Goal: Task Accomplishment & Management: Use online tool/utility

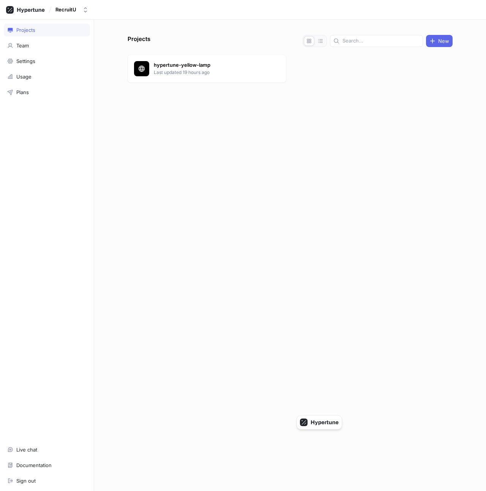
click at [69, 2] on div "RecruitU" at bounding box center [243, 10] width 486 height 20
click at [70, 11] on div "RecruitU" at bounding box center [65, 9] width 21 height 6
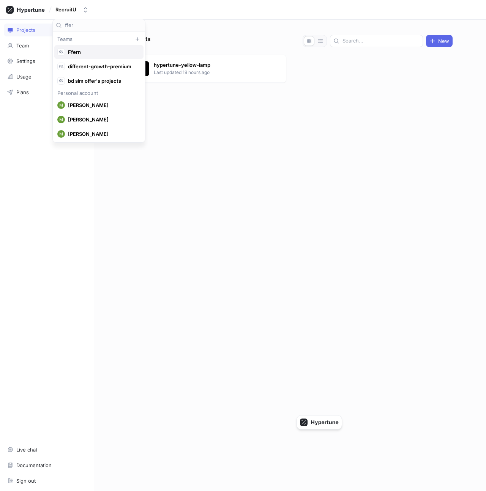
type input "ffer"
click at [98, 52] on span "Ffern" at bounding box center [102, 52] width 69 height 6
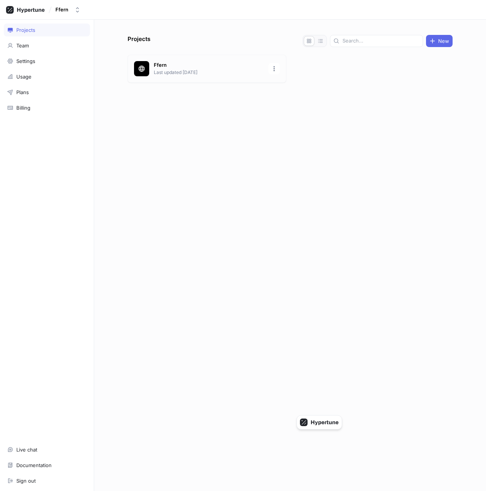
click at [181, 66] on p "Ffern" at bounding box center [209, 66] width 110 height 8
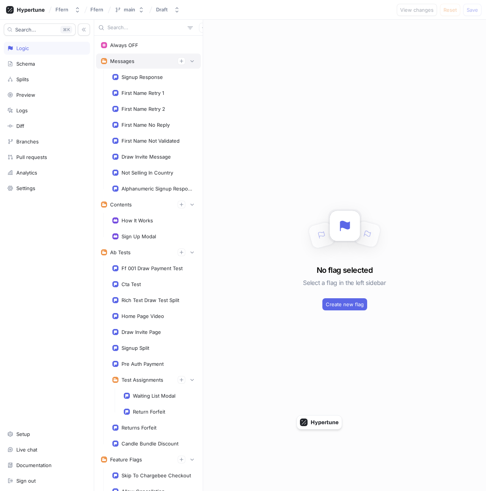
click at [145, 62] on div "Messages" at bounding box center [148, 61] width 95 height 8
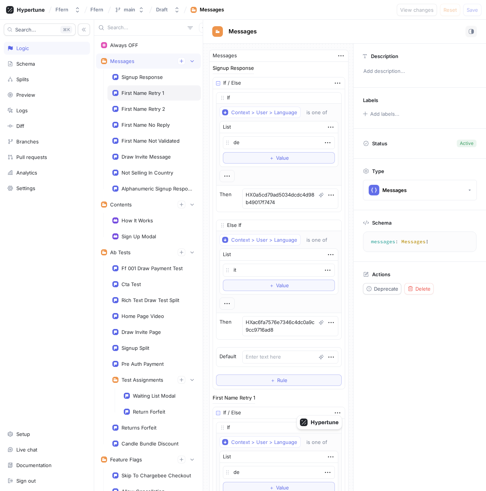
click at [148, 87] on div "First Name Retry 1" at bounding box center [153, 92] width 93 height 15
type textarea "x"
type textarea "firstNameRetry1: String!"
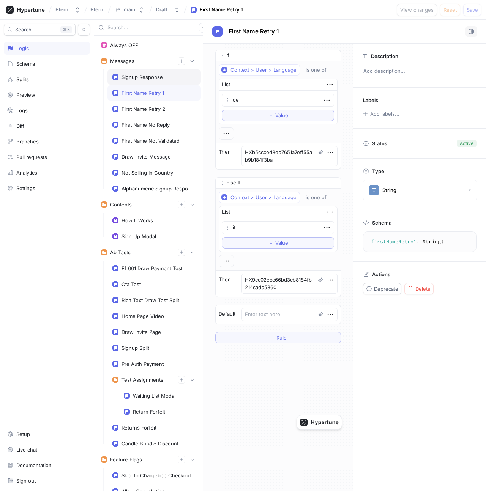
click at [144, 77] on div "Signup Response" at bounding box center [141, 77] width 41 height 6
type textarea "x"
type textarea "signupResponse: String!"
click at [153, 216] on div "How It Works" at bounding box center [153, 220] width 93 height 15
type textarea "x"
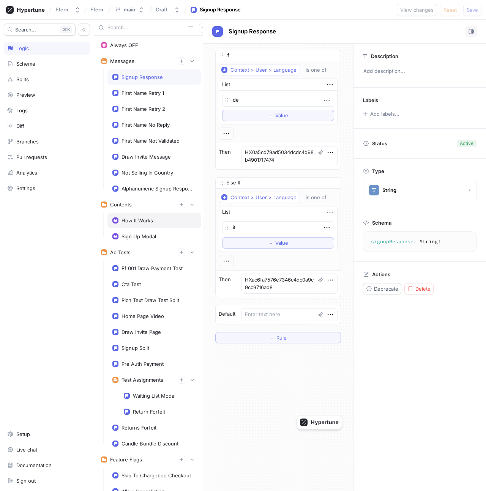
type textarea "howItWorks: HowItWorks!"
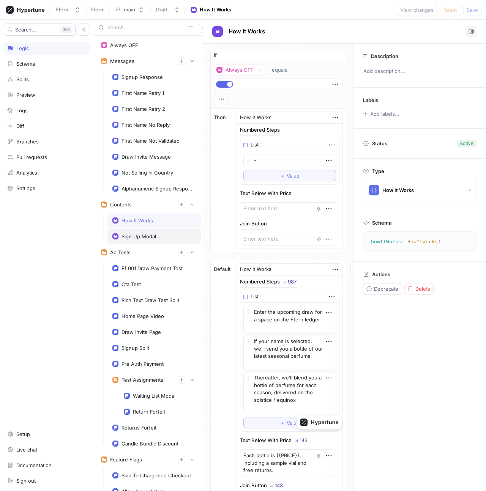
click at [156, 237] on div "Sign Up Modal" at bounding box center [154, 236] width 84 height 6
type textarea "x"
type textarea "signUpModal: SignUpModal!"
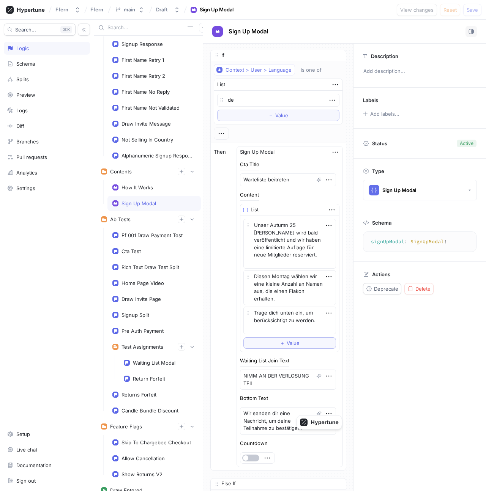
scroll to position [35, 0]
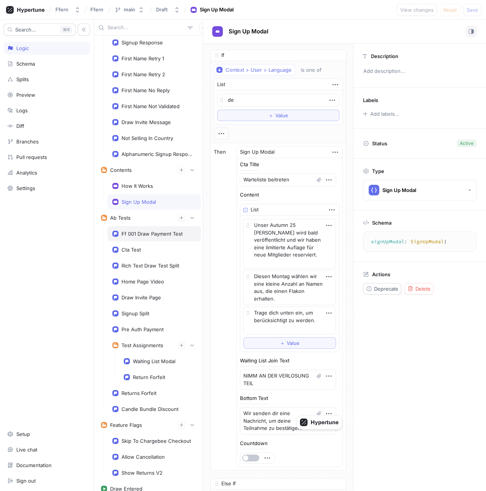
click at [154, 233] on div "Ff 001 Draw Payment Test" at bounding box center [151, 234] width 61 height 6
type textarea "x"
type textarea "ff001DrawPaymentTest: FF001DrawPaymentMethods!"
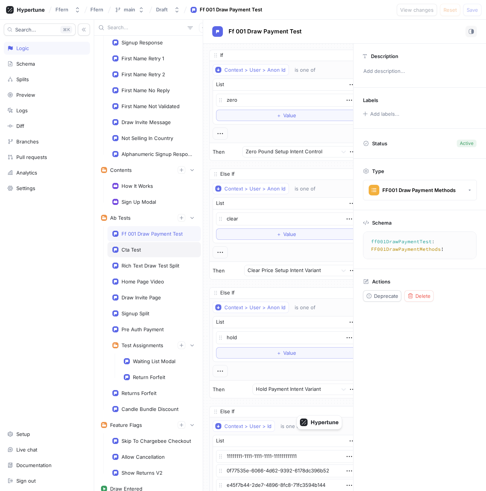
click at [156, 253] on div "Cta Test" at bounding box center [153, 249] width 93 height 15
type textarea "x"
type textarea "ctaTest: Boolean!"
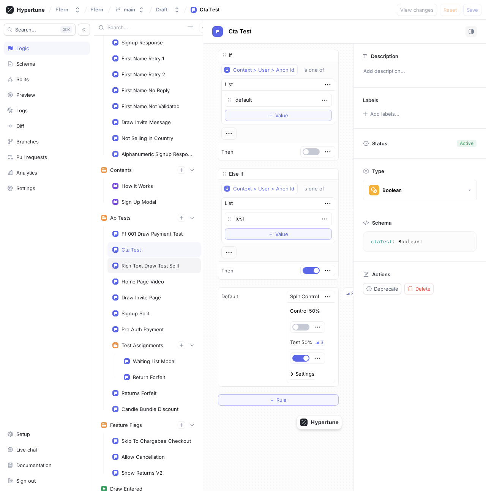
click at [158, 268] on div "Rich Text Draw Test Split" at bounding box center [150, 266] width 58 height 6
type textarea "x"
type textarea "richTextDrawTestSplit: String!"
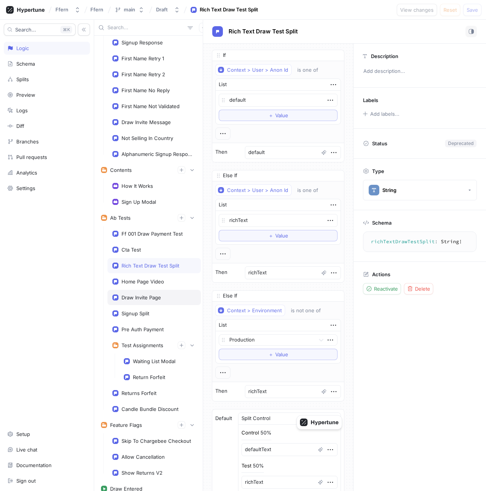
click at [158, 300] on div "Draw Invite Page" at bounding box center [140, 298] width 39 height 6
type textarea "x"
type textarea "drawInvitePage: Int!"
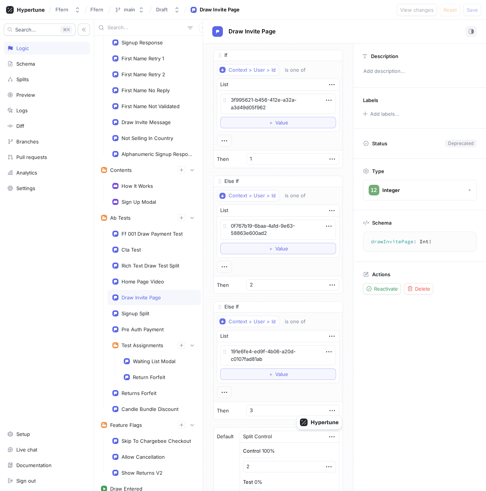
type textarea "x"
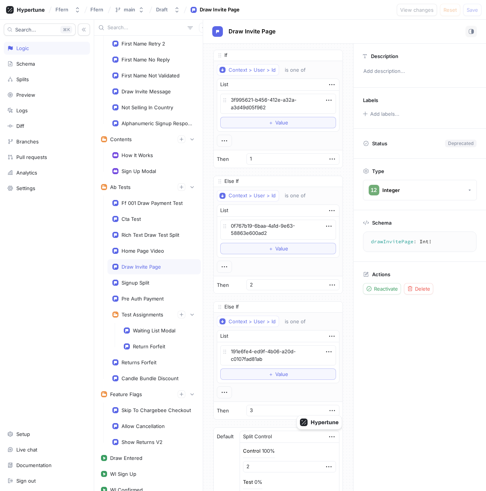
click at [158, 300] on div "Pre Auth Payment" at bounding box center [142, 299] width 42 height 6
type textarea "preAuthPayment: Boolean!"
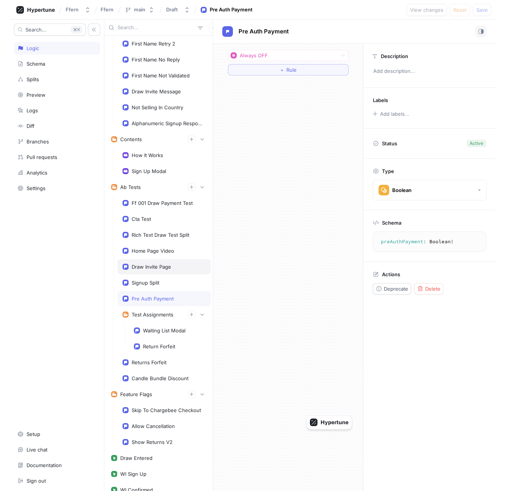
scroll to position [112, 0]
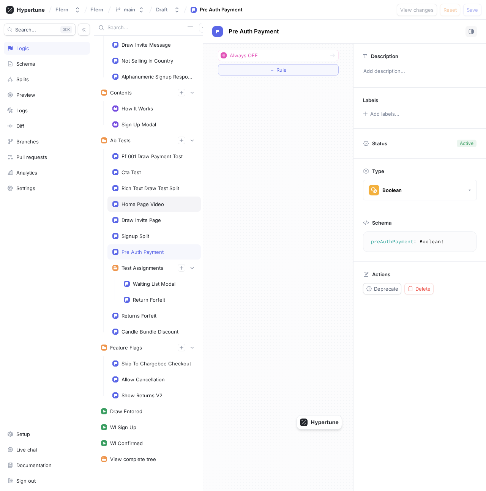
click at [146, 203] on div "Home Page Video" at bounding box center [142, 204] width 43 height 6
type textarea "x"
type textarea "homePageVideo: String!"
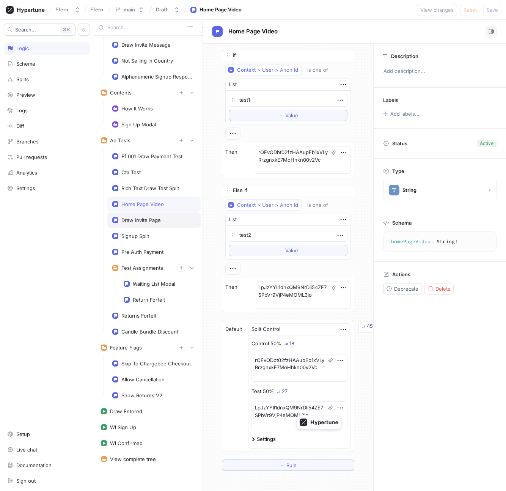
type textarea "x"
click at [147, 254] on div "Pre Auth Payment" at bounding box center [142, 252] width 42 height 6
type textarea "preAuthPayment: Boolean!"
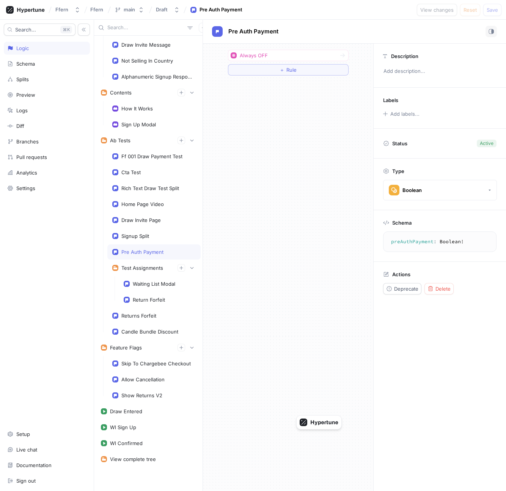
click at [147, 323] on div "Ff 001 Draw Payment Test Cta Test Rich Text Draw Test Split Home Page Video Dra…" at bounding box center [153, 244] width 93 height 191
click at [145, 315] on div "Returns Forfeit" at bounding box center [138, 316] width 35 height 6
type textarea "x"
type textarea "returnsForfeit: String!"
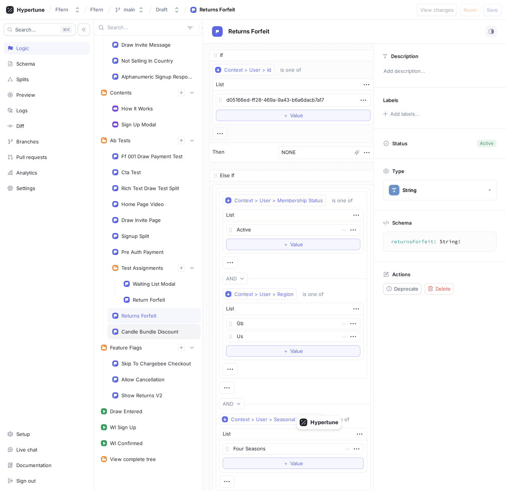
click at [150, 327] on div "Candle Bundle Discount" at bounding box center [153, 331] width 93 height 15
type textarea "x"
type textarea "candleBundleDiscount: Float!"
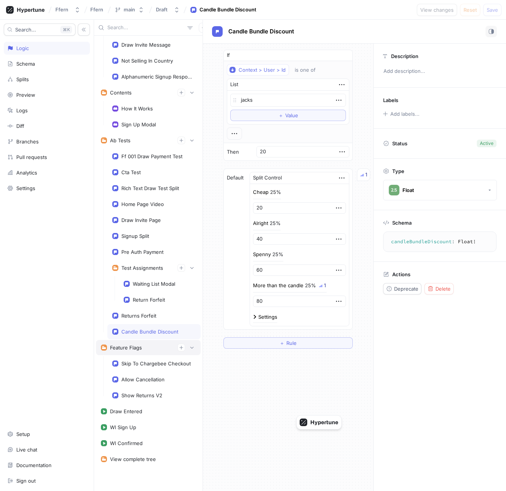
click at [147, 353] on div "Feature Flags" at bounding box center [148, 347] width 105 height 15
type textarea "x"
type textarea "featureFlags: FeatureFlags!"
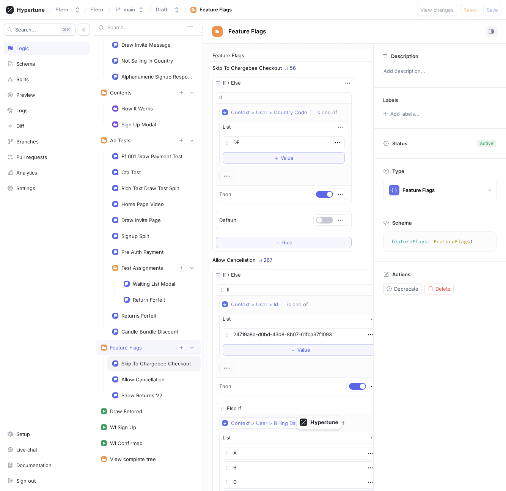
click at [149, 364] on div "Skip To Chargebee Checkout" at bounding box center [155, 364] width 69 height 6
type textarea "x"
type textarea "skipToChargebeeCheckout: Boolean!"
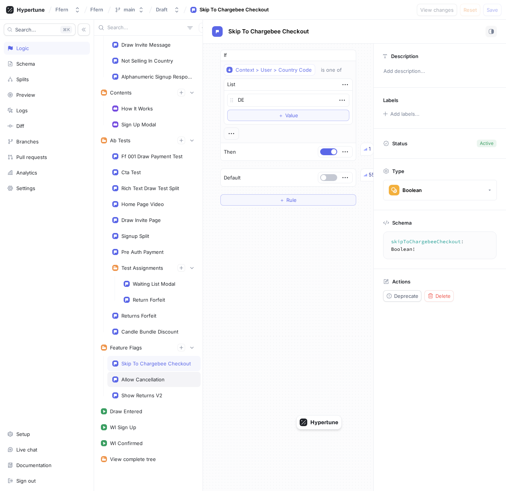
click at [151, 377] on div "Allow Cancellation" at bounding box center [142, 380] width 43 height 6
type textarea "x"
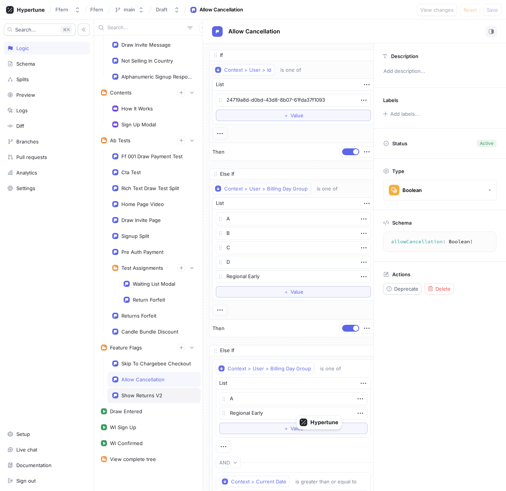
click at [153, 393] on div "Show Returns V2" at bounding box center [141, 396] width 41 height 6
type textarea "showReturnsV2: Boolean!"
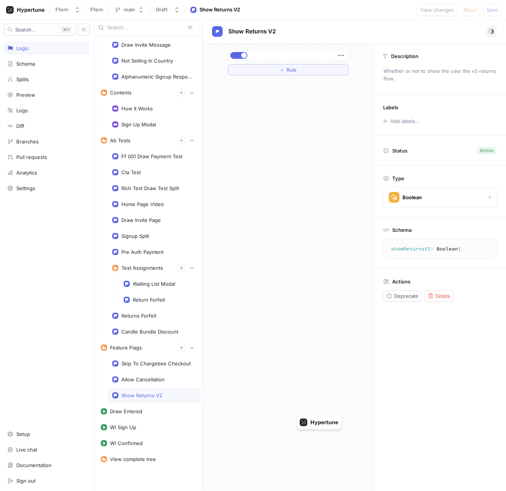
click at [136, 196] on div "Ff 001 Draw Payment Test Cta Test Rich Text Draw Test Split Home Page Video Dra…" at bounding box center [153, 244] width 93 height 191
click at [137, 204] on div "Home Page Video" at bounding box center [142, 204] width 43 height 6
type textarea "x"
type textarea "homePageVideo: String!"
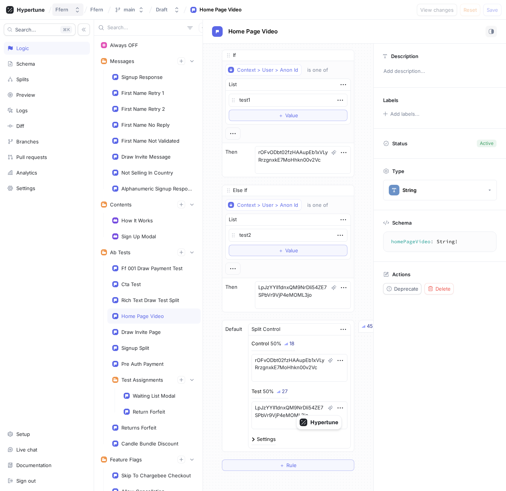
click at [70, 9] on div "Ffern" at bounding box center [63, 9] width 16 height 6
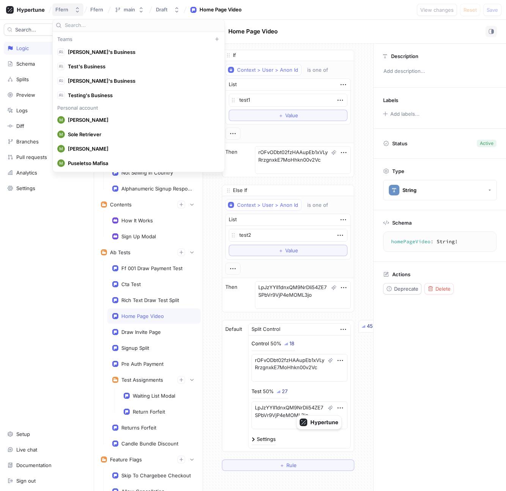
scroll to position [7170, 0]
click at [68, 9] on div "Ffern" at bounding box center [61, 9] width 13 height 6
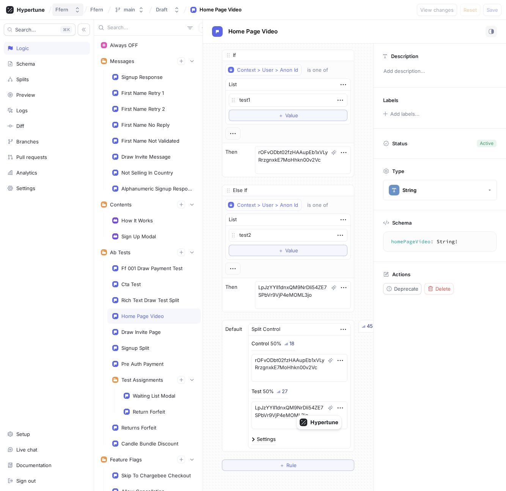
click at [68, 10] on div "Ffern" at bounding box center [61, 9] width 13 height 6
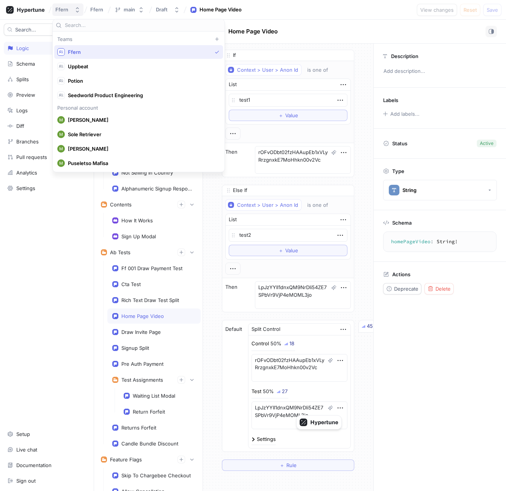
click at [68, 10] on div "Ffern" at bounding box center [61, 9] width 13 height 6
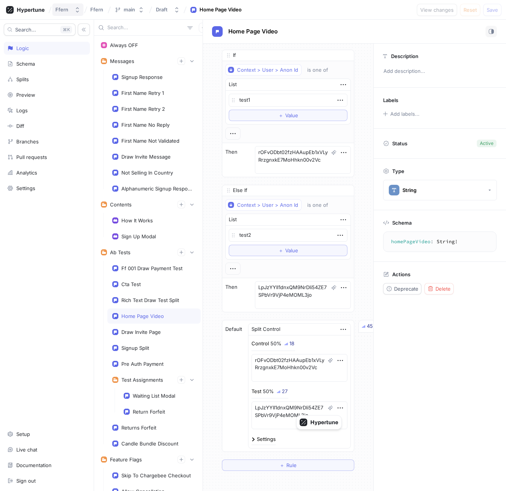
click at [71, 11] on div "Ffern" at bounding box center [63, 9] width 16 height 6
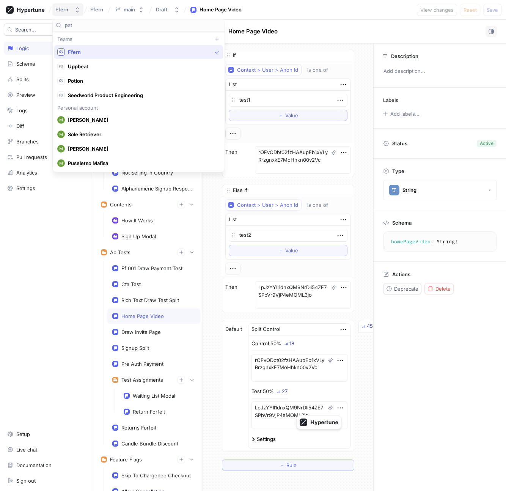
scroll to position [663, 0]
type input "patl"
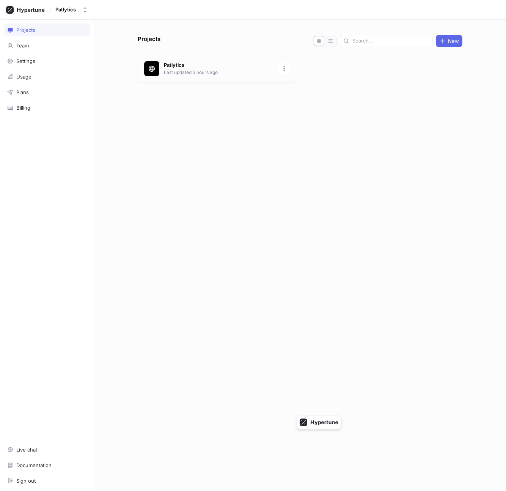
click at [170, 55] on div "Patlytics Last updated 3 hours ago" at bounding box center [217, 69] width 159 height 28
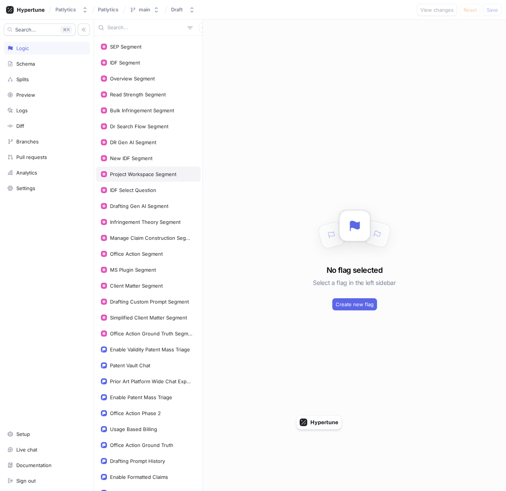
click at [146, 180] on div "Project Workspace Segment" at bounding box center [148, 174] width 105 height 15
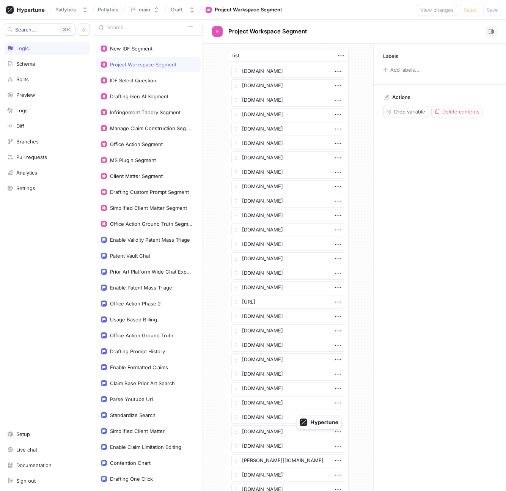
scroll to position [226, 0]
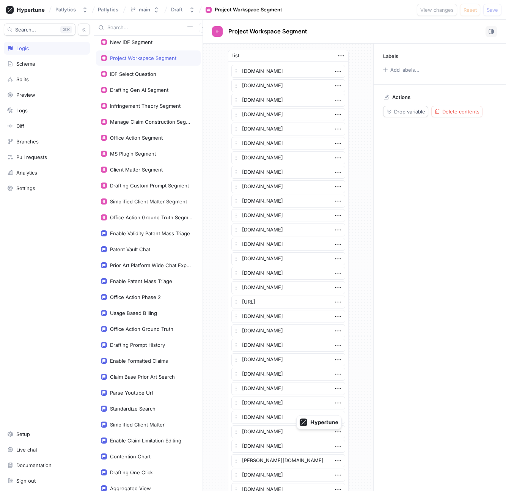
click at [146, 180] on div "Drafting Custom Prompt Segment" at bounding box center [148, 185] width 105 height 15
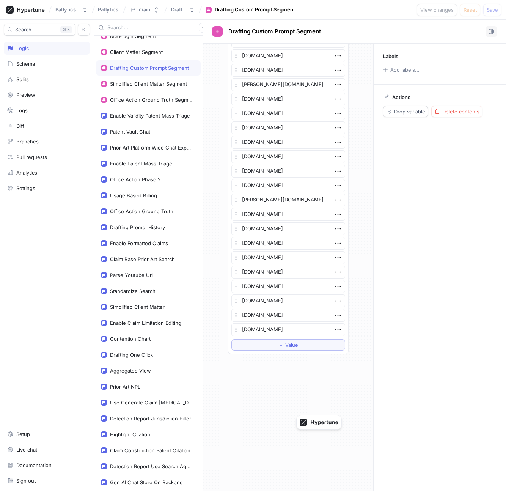
scroll to position [354, 0]
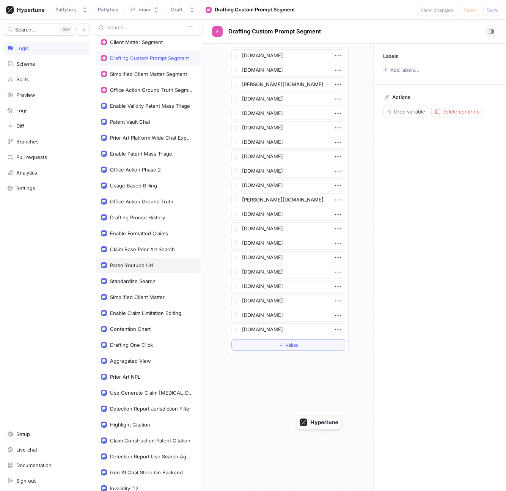
click at [165, 258] on div "Parse Youtube Url" at bounding box center [148, 265] width 105 height 15
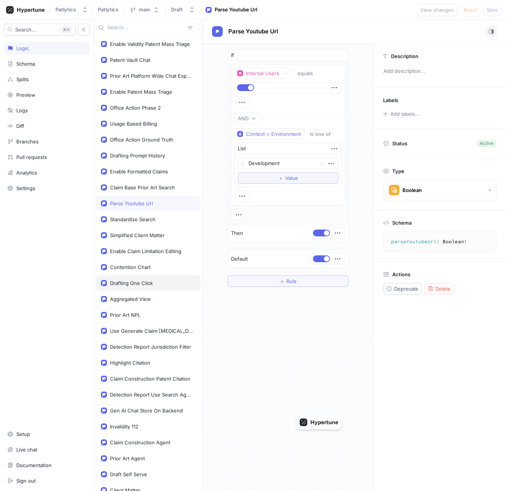
click at [161, 284] on div "Drafting One Click" at bounding box center [148, 283] width 95 height 6
type textarea "x"
type textarea "draftingOneClick: Boolean!"
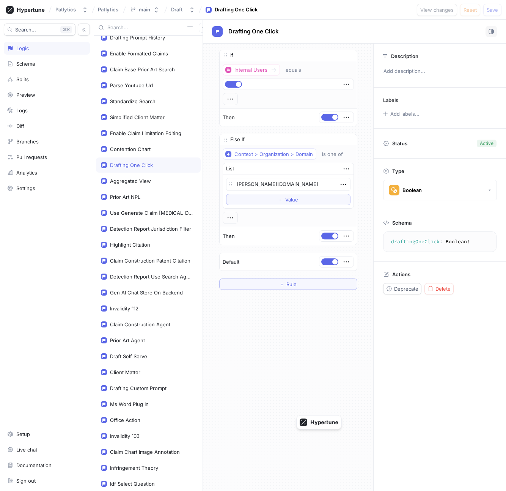
click at [161, 284] on div "Detection Report Use Search Agent" at bounding box center [148, 276] width 105 height 15
type textarea "x"
type textarea "detectionReportUseSearchAgent: Boolean!"
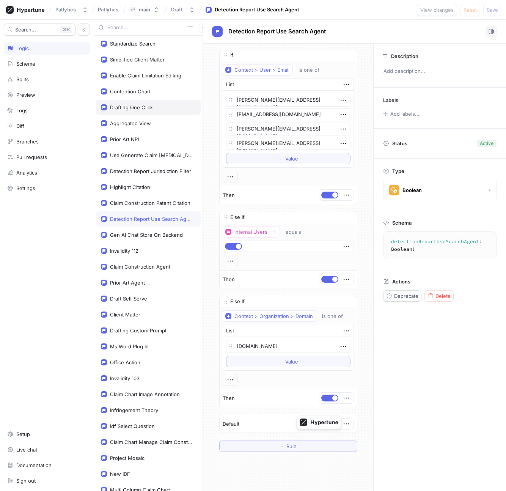
scroll to position [641, 0]
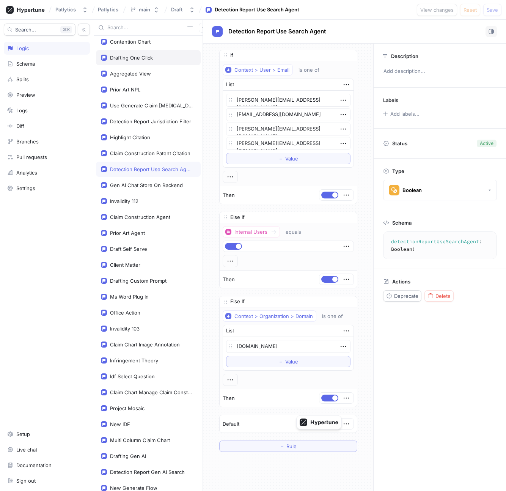
click at [161, 284] on div "Drafting Custom Prompt" at bounding box center [148, 280] width 105 height 15
type textarea "x"
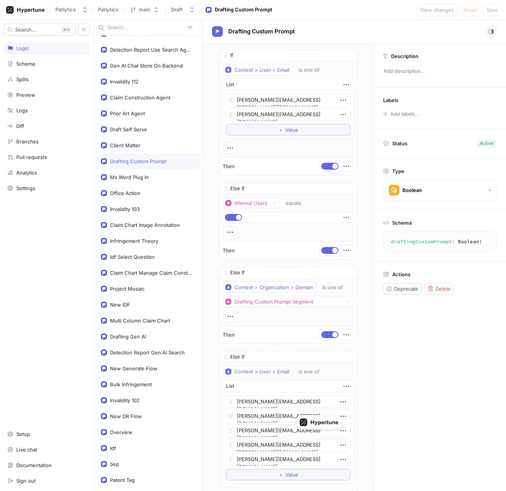
scroll to position [793, 0]
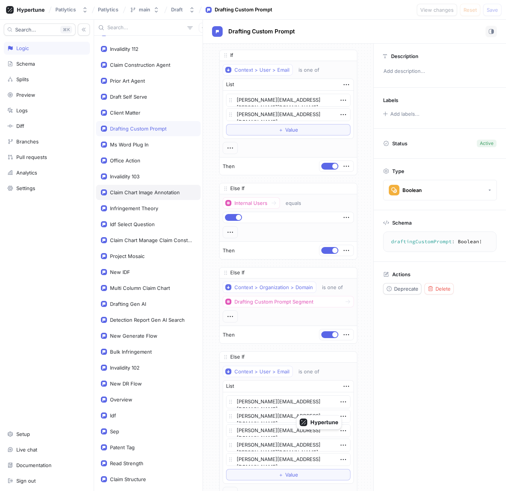
click at [122, 192] on div "Claim Chart Image Annotation" at bounding box center [145, 192] width 70 height 6
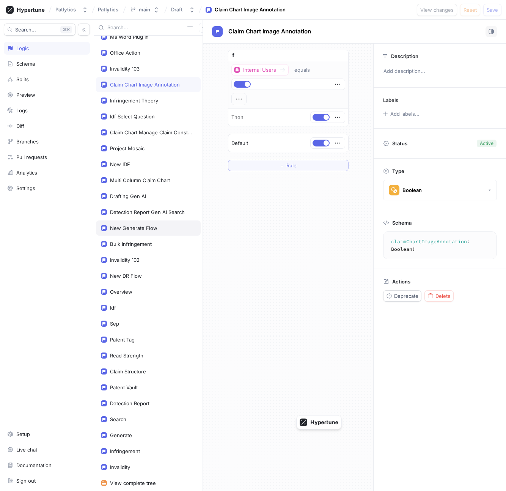
click at [120, 221] on div "New Generate Flow" at bounding box center [148, 228] width 105 height 15
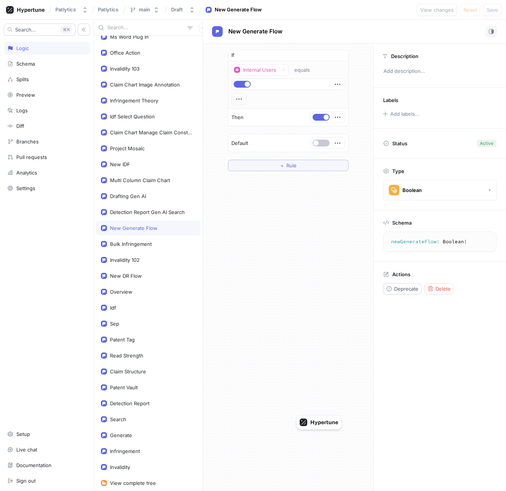
scroll to position [925, 0]
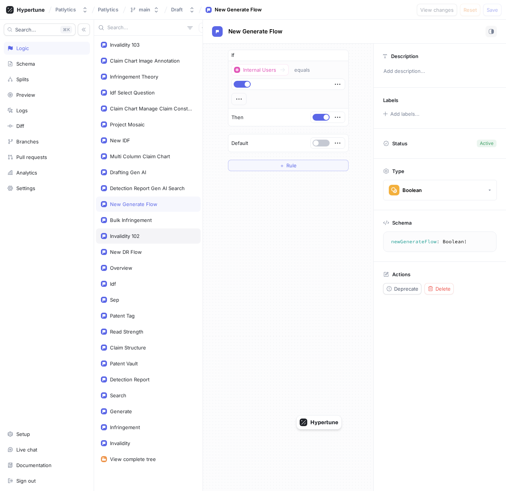
click at [123, 230] on div "Invalidity 102" at bounding box center [148, 236] width 105 height 15
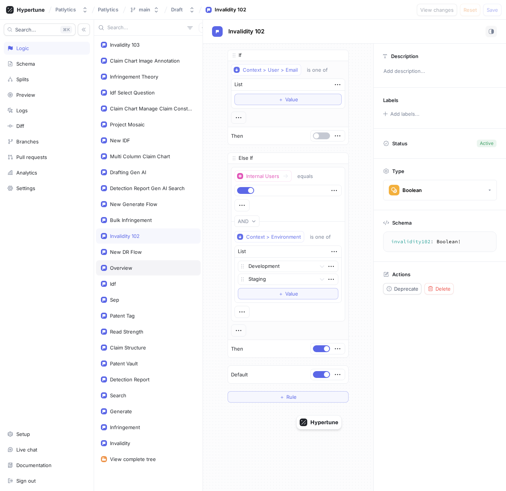
click at [126, 272] on div "Overview" at bounding box center [148, 267] width 105 height 15
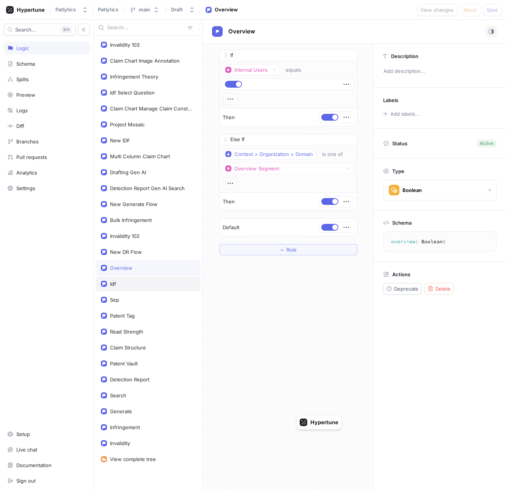
click at [127, 288] on div "Idf" at bounding box center [148, 283] width 105 height 15
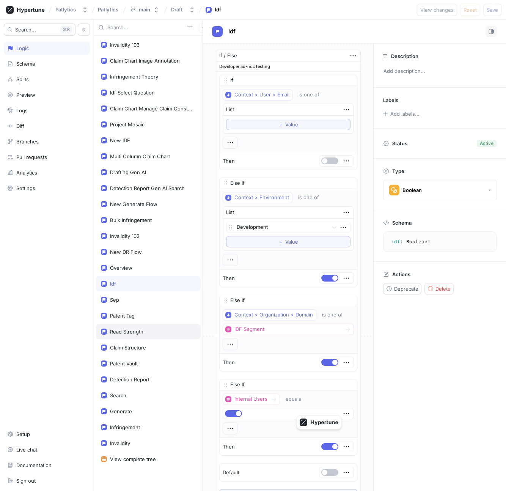
click at [128, 332] on div "Read Strength" at bounding box center [126, 332] width 33 height 6
type textarea "readStrength: Boolean!"
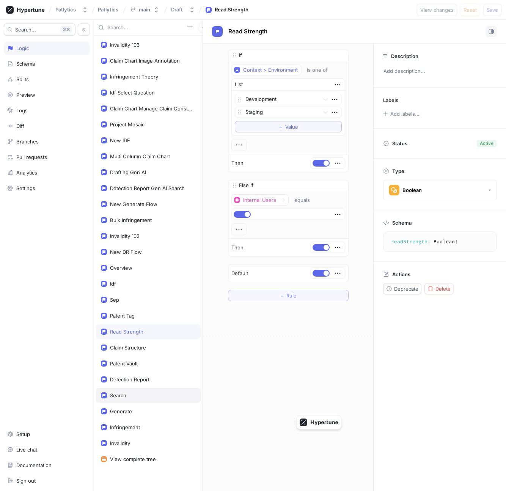
click at [131, 390] on div "Search" at bounding box center [148, 395] width 105 height 15
type textarea "x"
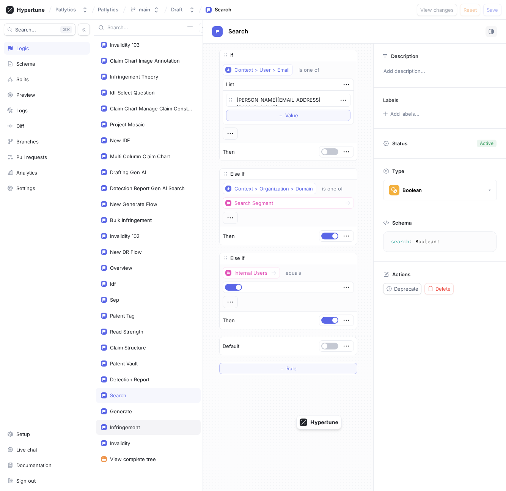
click at [133, 433] on div "Infringement" at bounding box center [148, 427] width 105 height 15
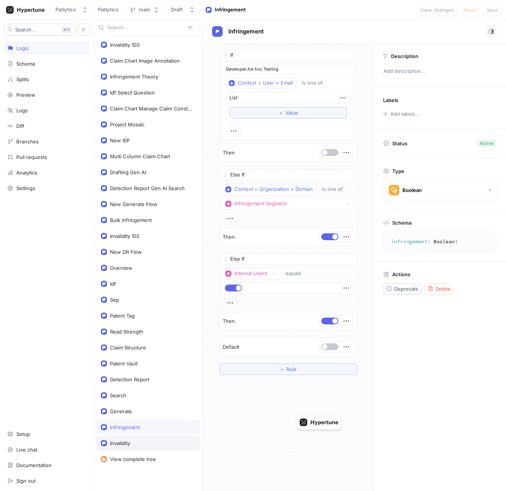
click at [137, 446] on div "Invalidity" at bounding box center [148, 443] width 95 height 6
click at [137, 350] on div "Claim Structure" at bounding box center [128, 348] width 36 height 6
type textarea "claimStructure: Boolean!"
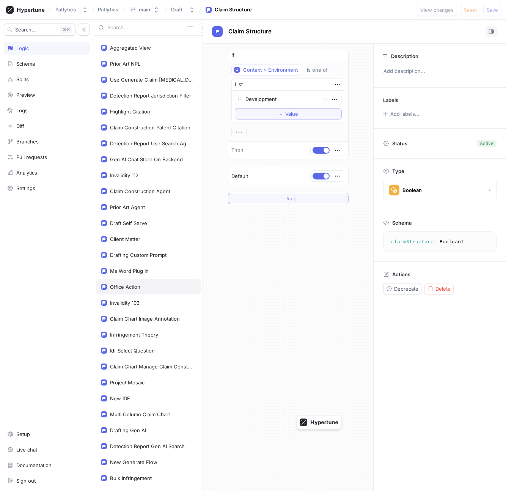
click at [136, 284] on div "Office Action" at bounding box center [125, 287] width 30 height 6
type textarea "x"
type textarea "officeAction: Boolean!"
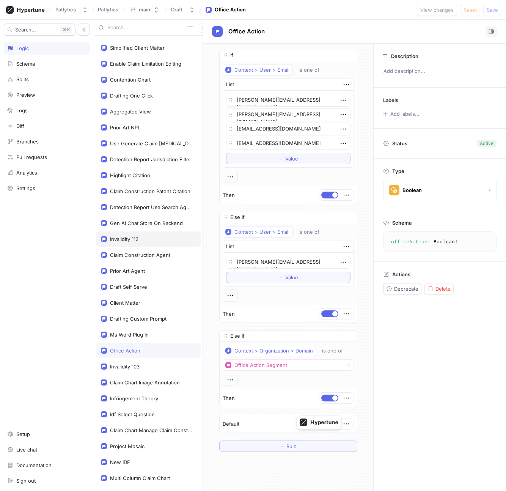
click at [137, 246] on div "Invalidity 112" at bounding box center [148, 239] width 105 height 15
type textarea "x"
type textarea "invalidity112: Boolean!"
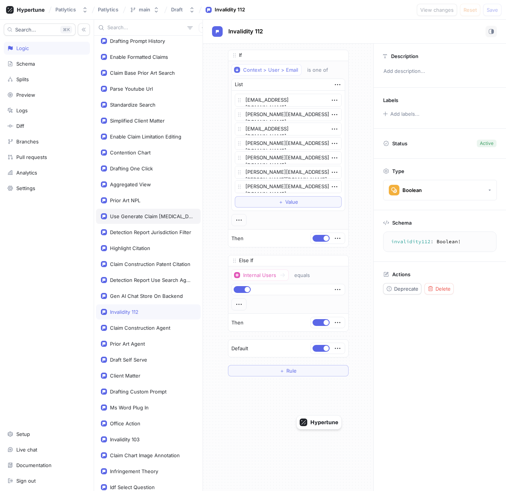
click at [136, 210] on div "Use Generate Claim [MEDICAL_DATA]" at bounding box center [148, 216] width 105 height 15
type textarea "x"
type textarea "useGenerateClaimConstructionWorker: Boolean!"
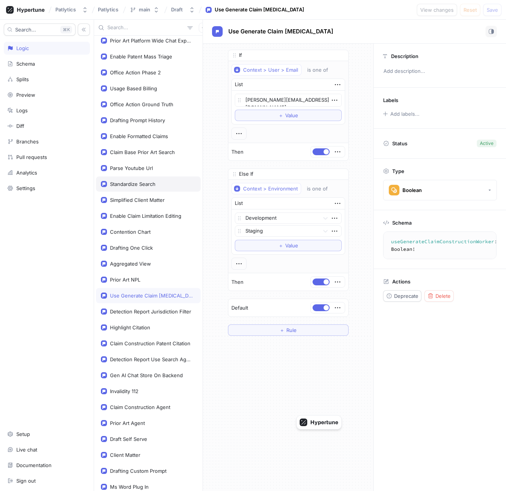
click at [135, 188] on div "Standardize Search" at bounding box center [148, 184] width 105 height 15
type textarea "x"
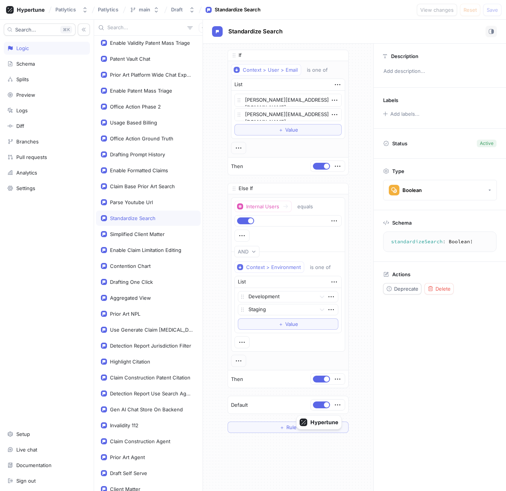
scroll to position [416, 0]
click at [135, 188] on div "Claim Base Prior Art Search" at bounding box center [142, 187] width 65 height 6
type textarea "claimBasePriorArtSearch: Boolean!"
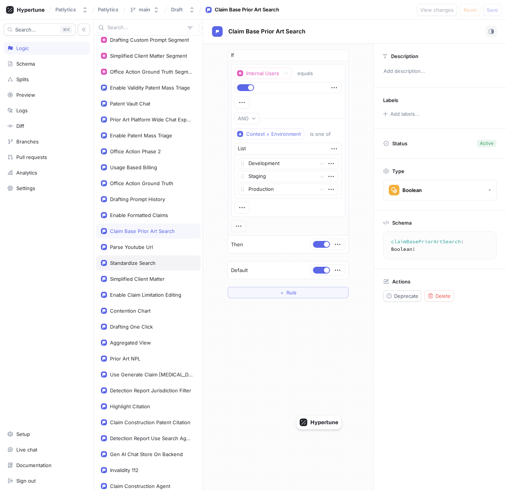
scroll to position [296, 0]
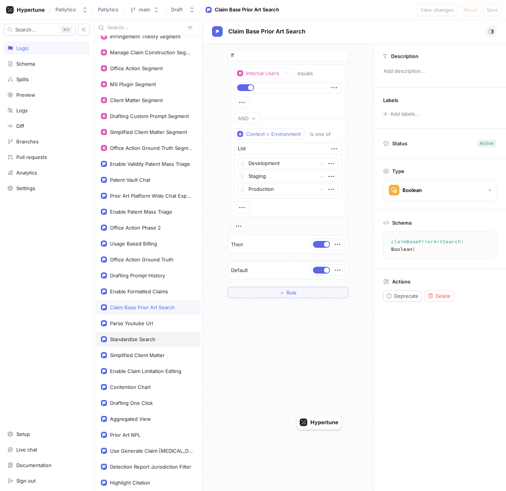
click at [135, 188] on div "Prior Art Platform Wide Chat Experience" at bounding box center [148, 195] width 105 height 15
type textarea "x"
type textarea "priorArtPlatformWideChatExperience: Boolean!"
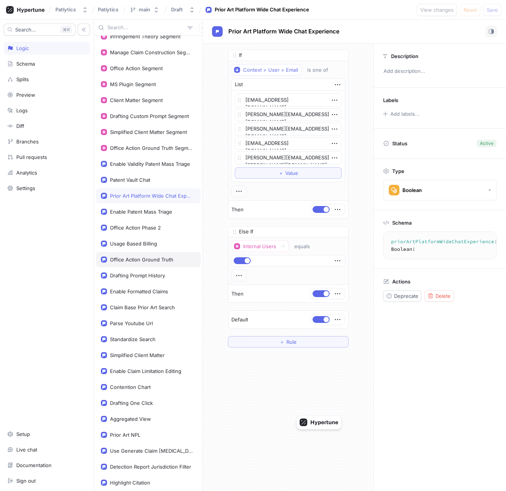
click at [133, 260] on div "Office Action Ground Truth" at bounding box center [141, 260] width 63 height 6
type textarea "x"
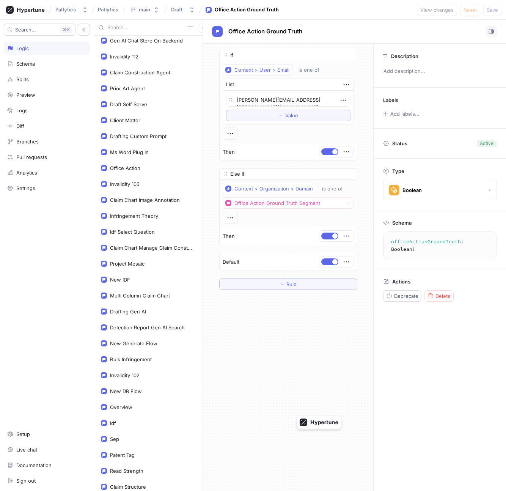
scroll to position [890, 0]
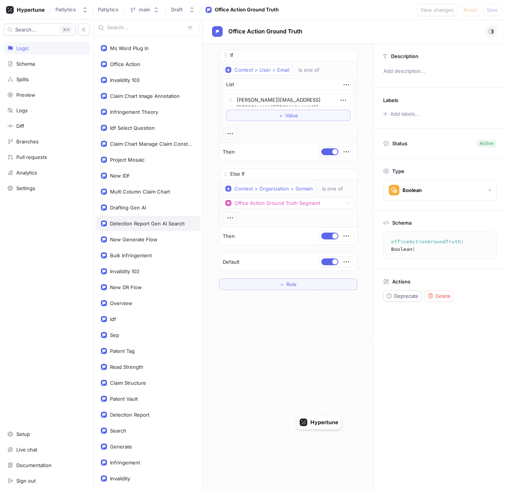
click at [134, 224] on div "Detection Report Gen AI Search" at bounding box center [147, 224] width 75 height 6
type textarea "detectionReportGenAISearch: Boolean!"
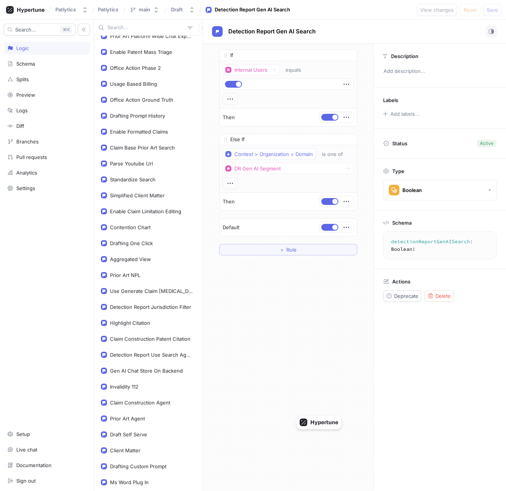
click at [134, 224] on div "Contention Chart" at bounding box center [130, 227] width 41 height 6
type textarea "x"
type textarea "contentionChart: Boolean!"
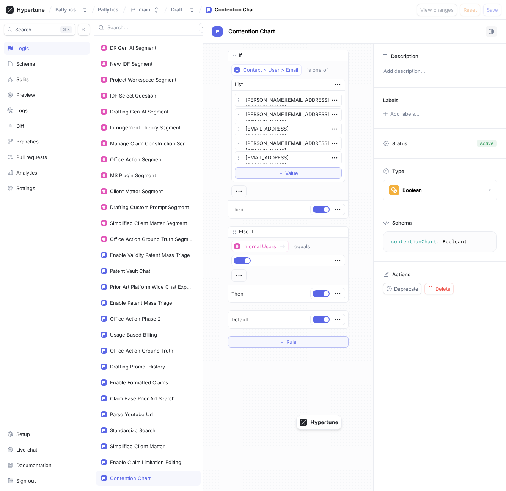
scroll to position [167, 0]
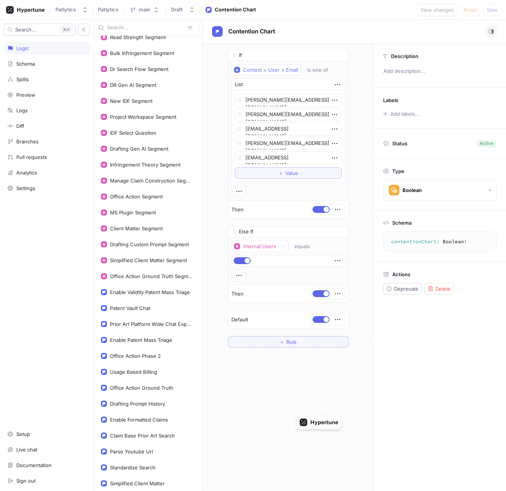
click at [134, 224] on div "Client Matter Segment" at bounding box center [148, 228] width 105 height 15
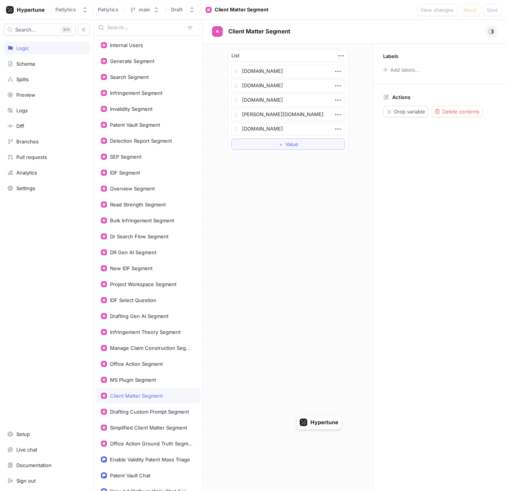
click at [134, 224] on div "Bulk Infringement Segment" at bounding box center [148, 220] width 105 height 15
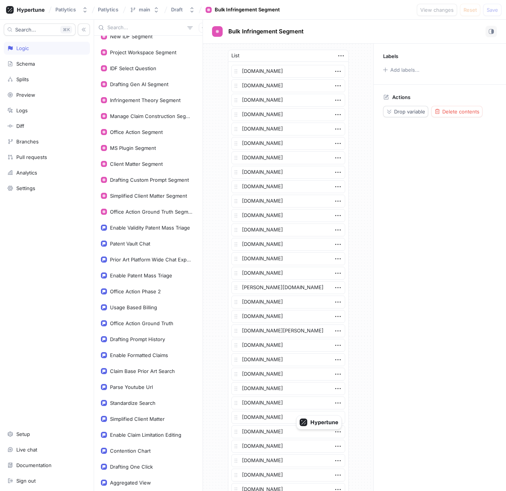
scroll to position [247, 0]
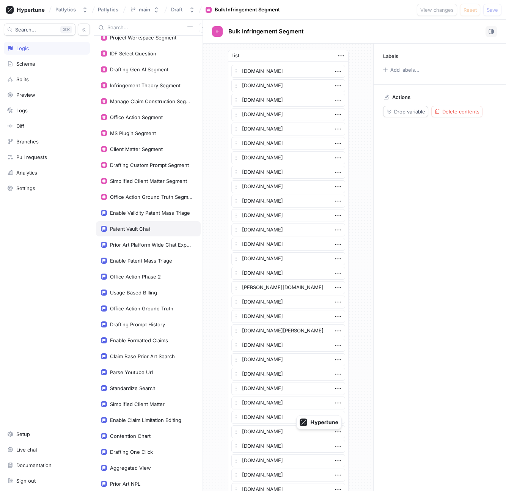
click at [133, 231] on div "Patent Vault Chat" at bounding box center [130, 229] width 40 height 6
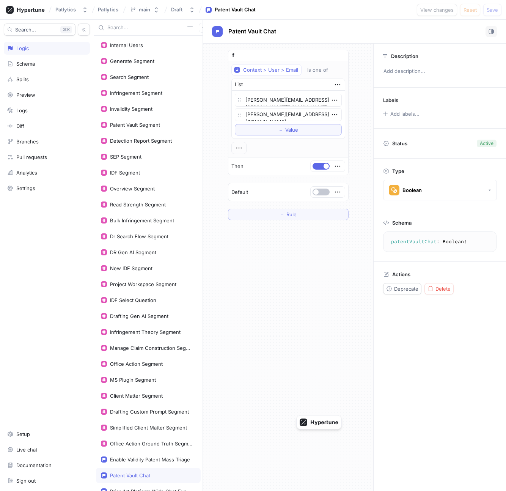
click at [38, 49] on div "Logic" at bounding box center [46, 48] width 79 height 6
type textarea "x"
